Goal: Transaction & Acquisition: Purchase product/service

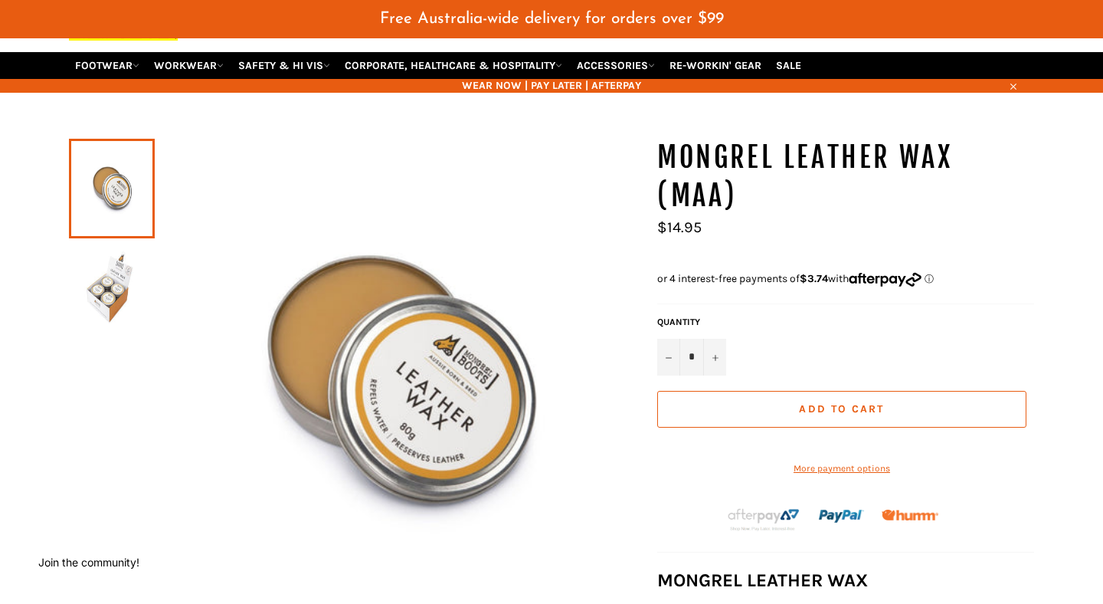
scroll to position [135, 0]
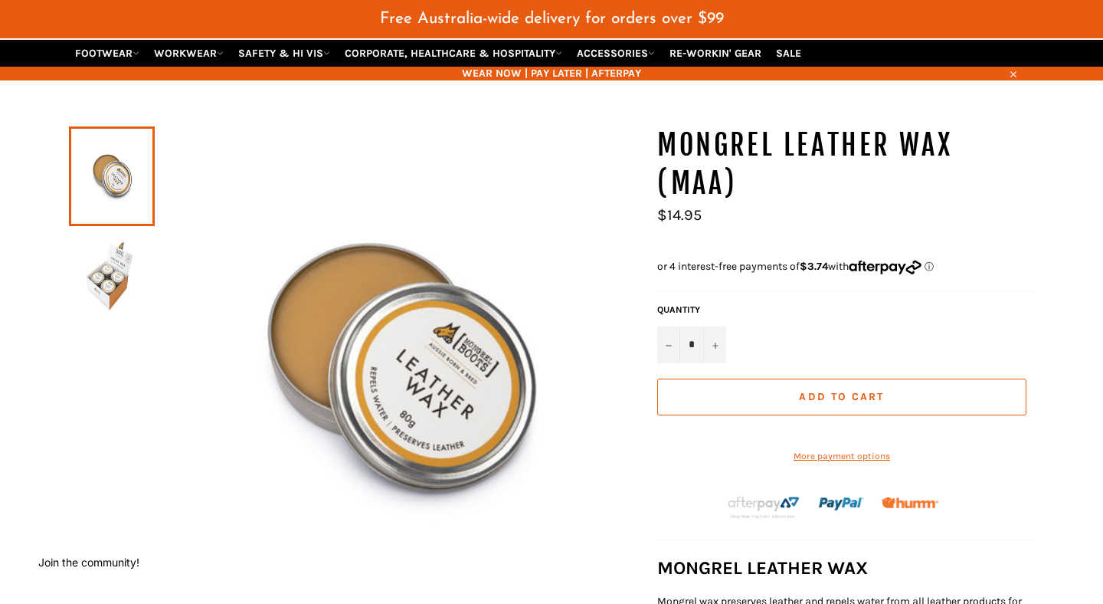
click at [729, 324] on div "Quantity * − +" at bounding box center [691, 333] width 77 height 60
click at [724, 327] on button "+" at bounding box center [714, 344] width 23 height 37
type input "*"
click at [731, 379] on button "Add to Cart" at bounding box center [841, 396] width 369 height 37
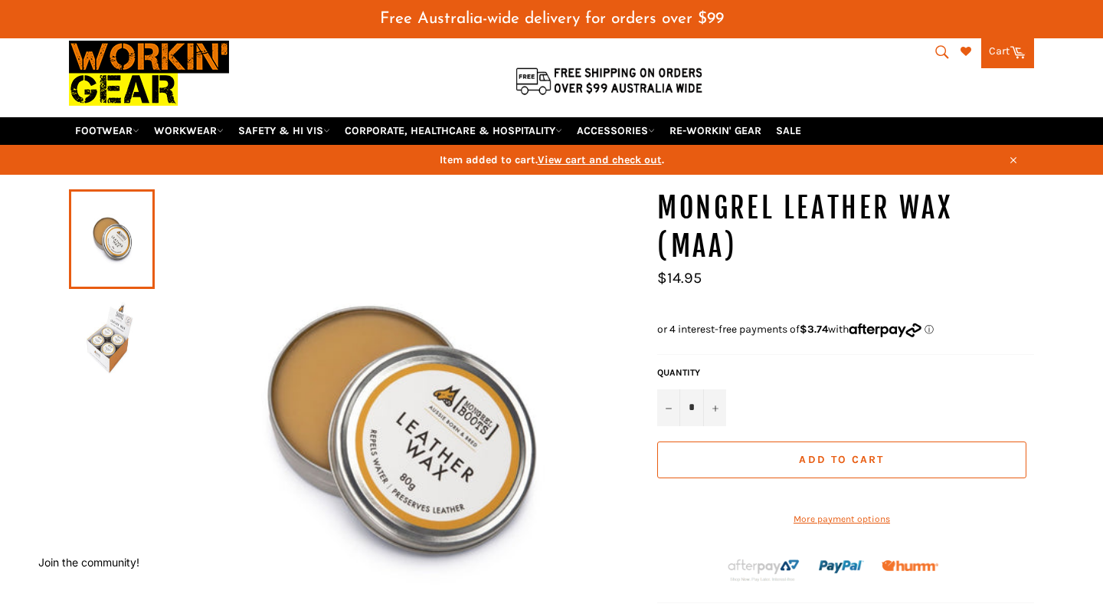
scroll to position [50, 0]
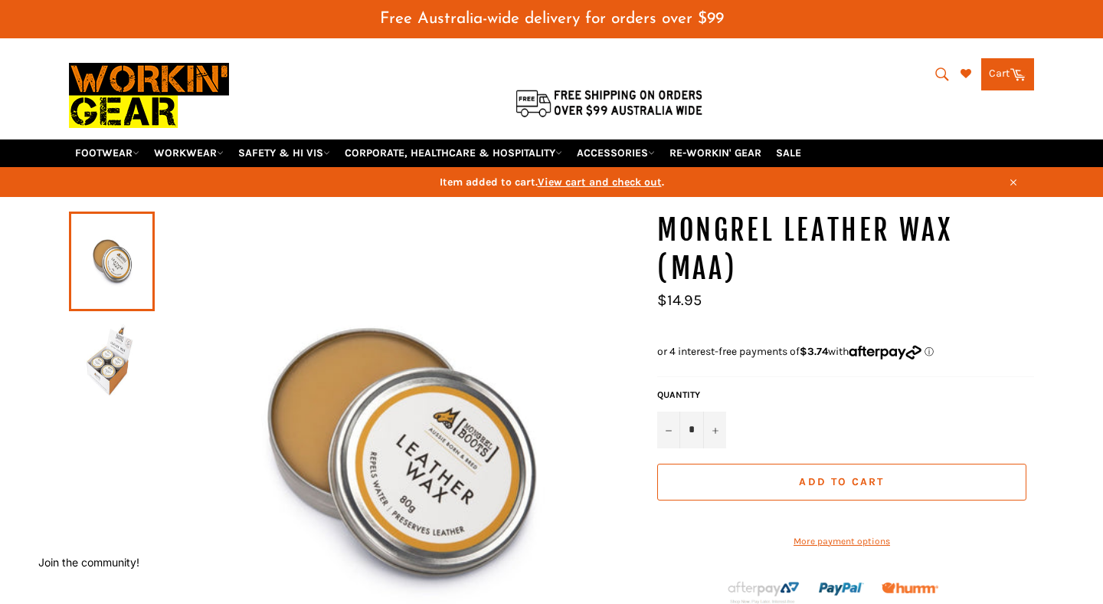
click at [644, 175] on span "View cart and check out" at bounding box center [600, 181] width 124 height 13
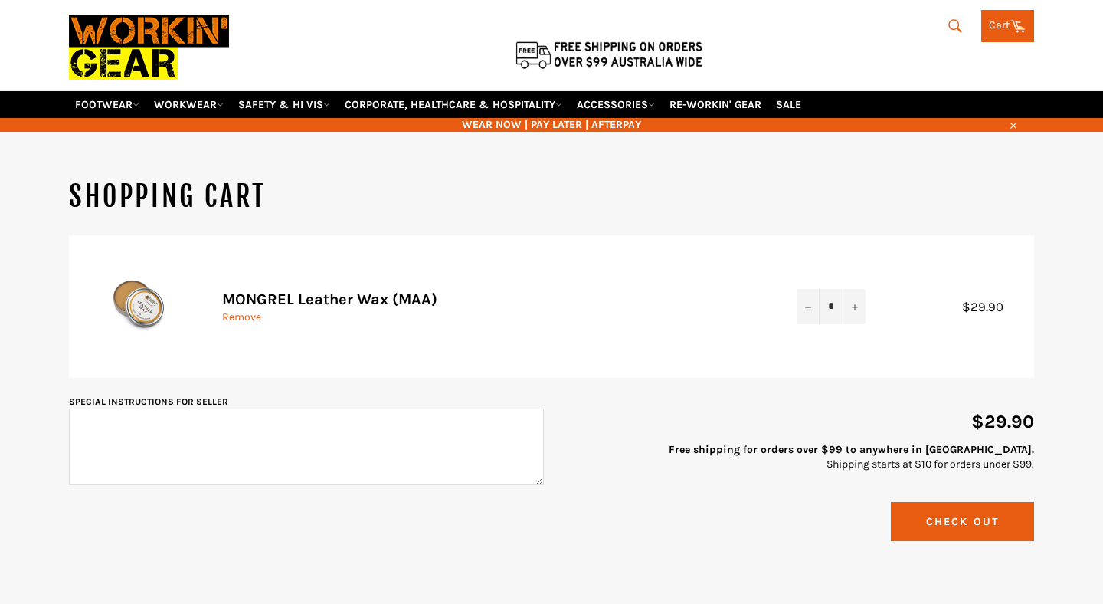
scroll to position [113, 0]
